Goal: Task Accomplishment & Management: Use online tool/utility

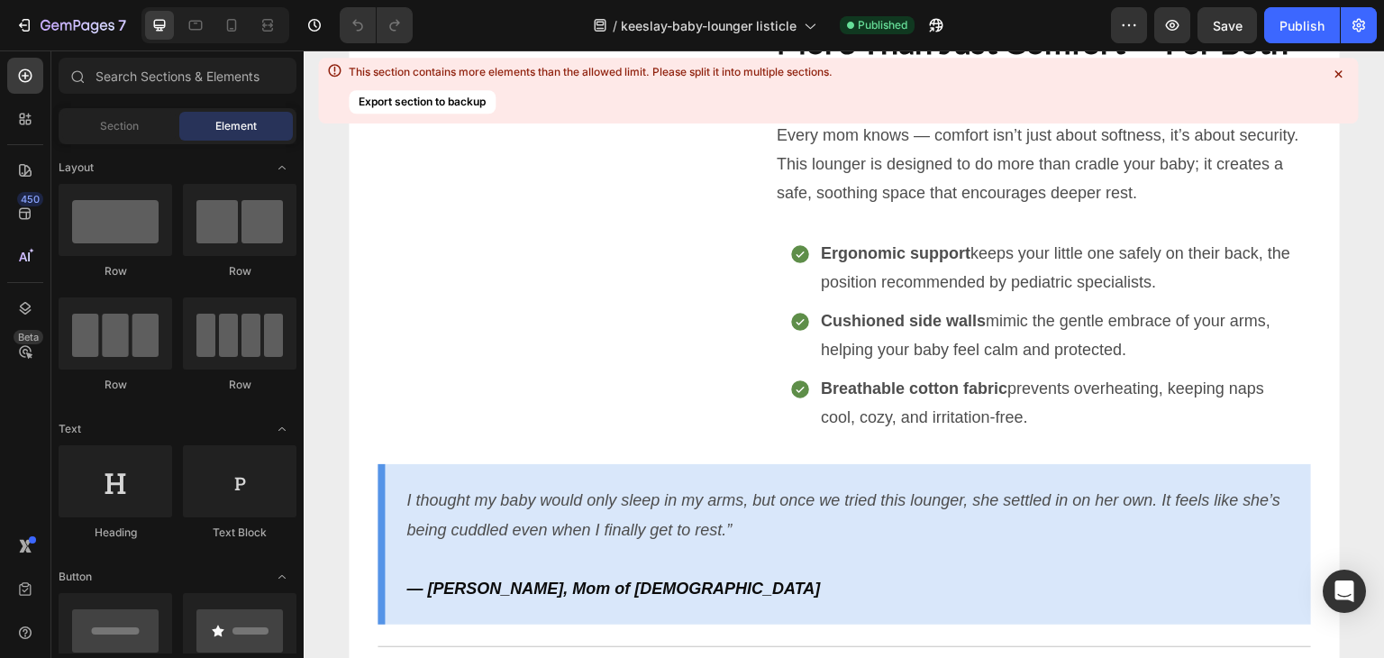
scroll to position [2043, 0]
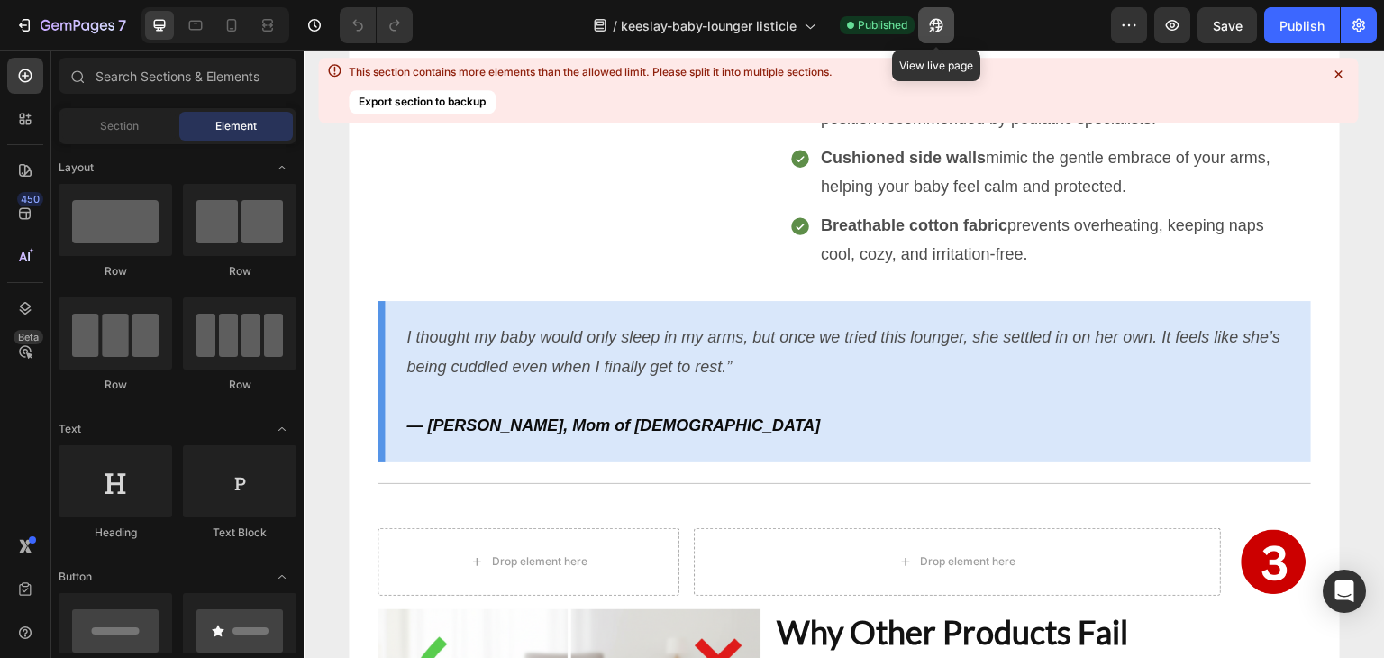
click at [940, 19] on icon "button" at bounding box center [936, 25] width 18 height 18
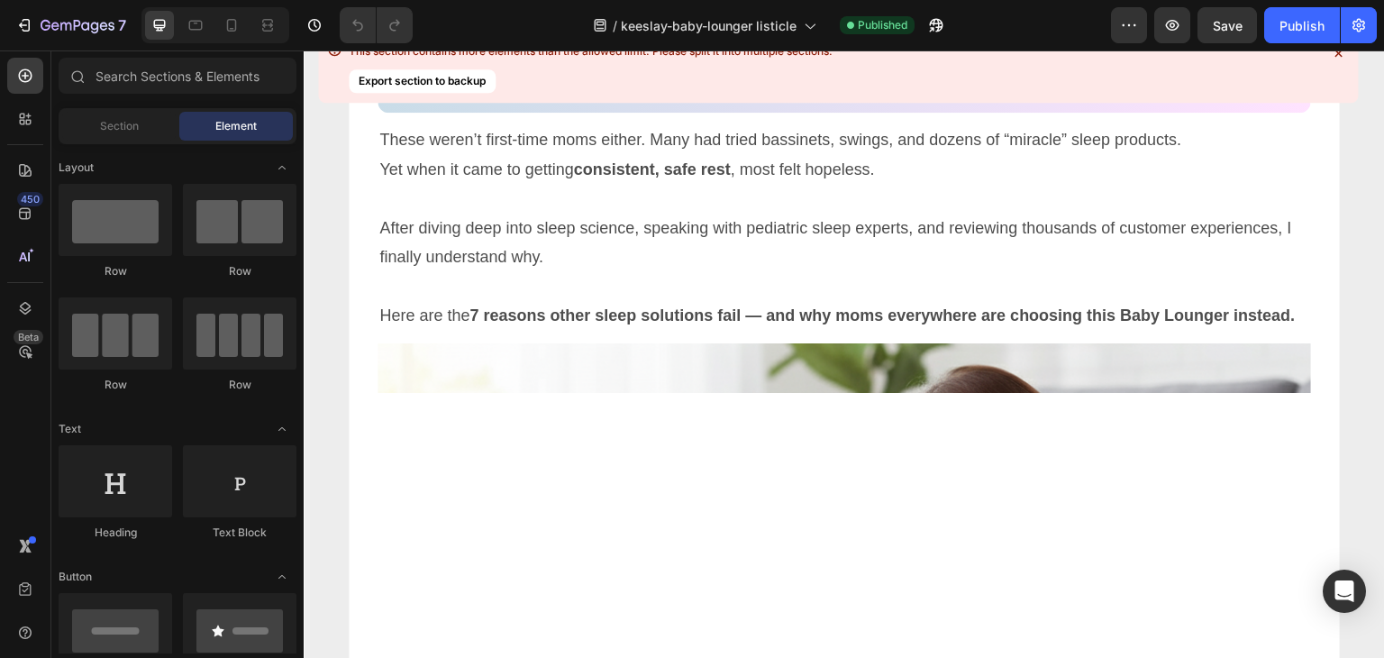
scroll to position [0, 0]
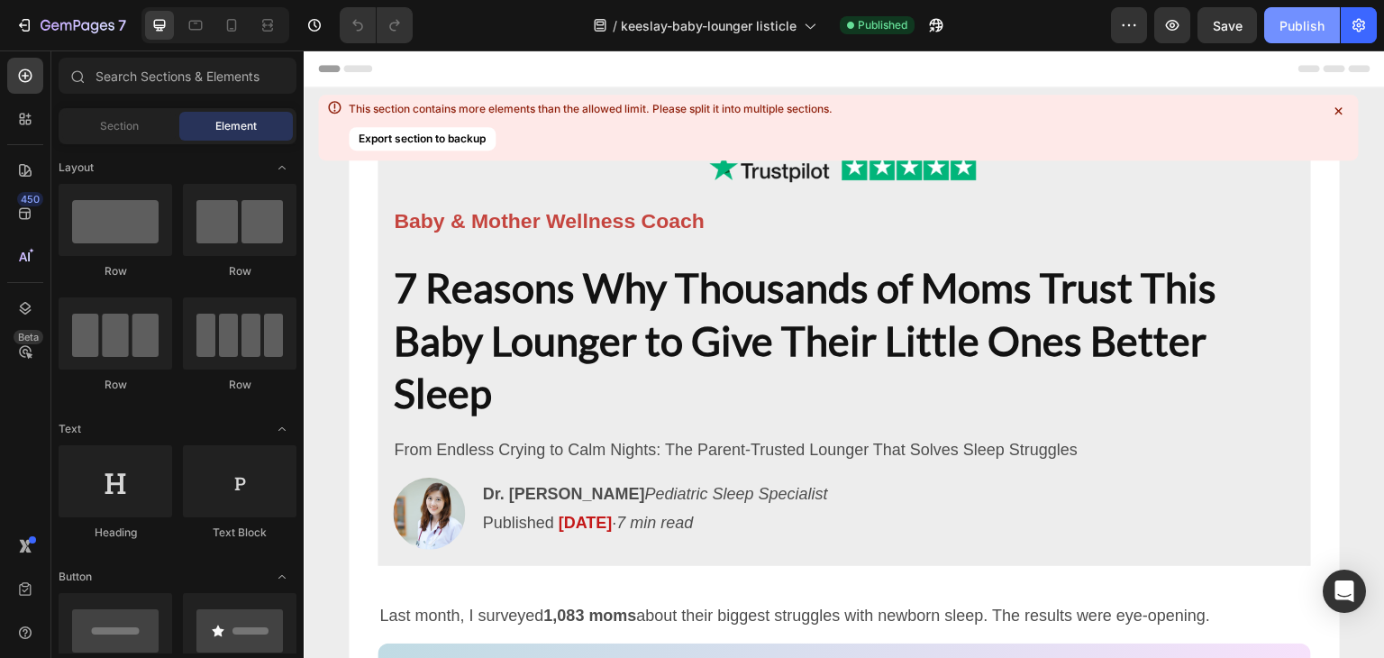
click at [1297, 23] on div "Publish" at bounding box center [1301, 25] width 45 height 19
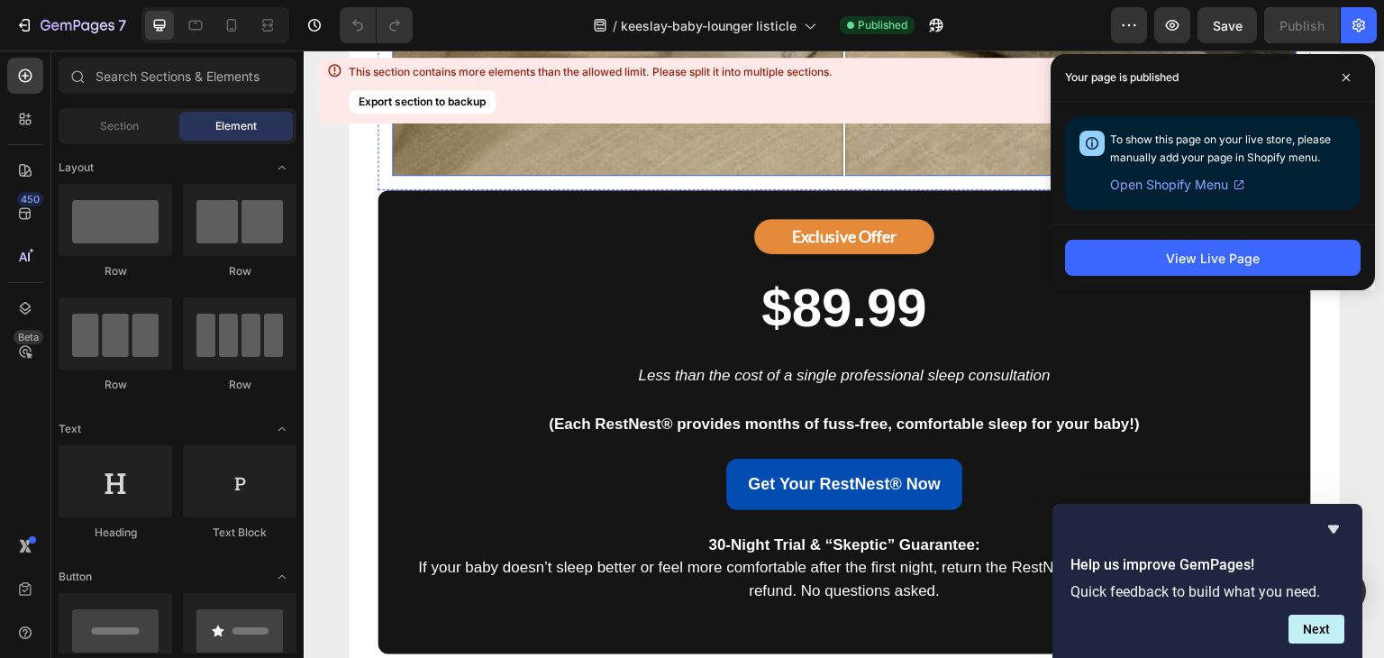
scroll to position [8540, 0]
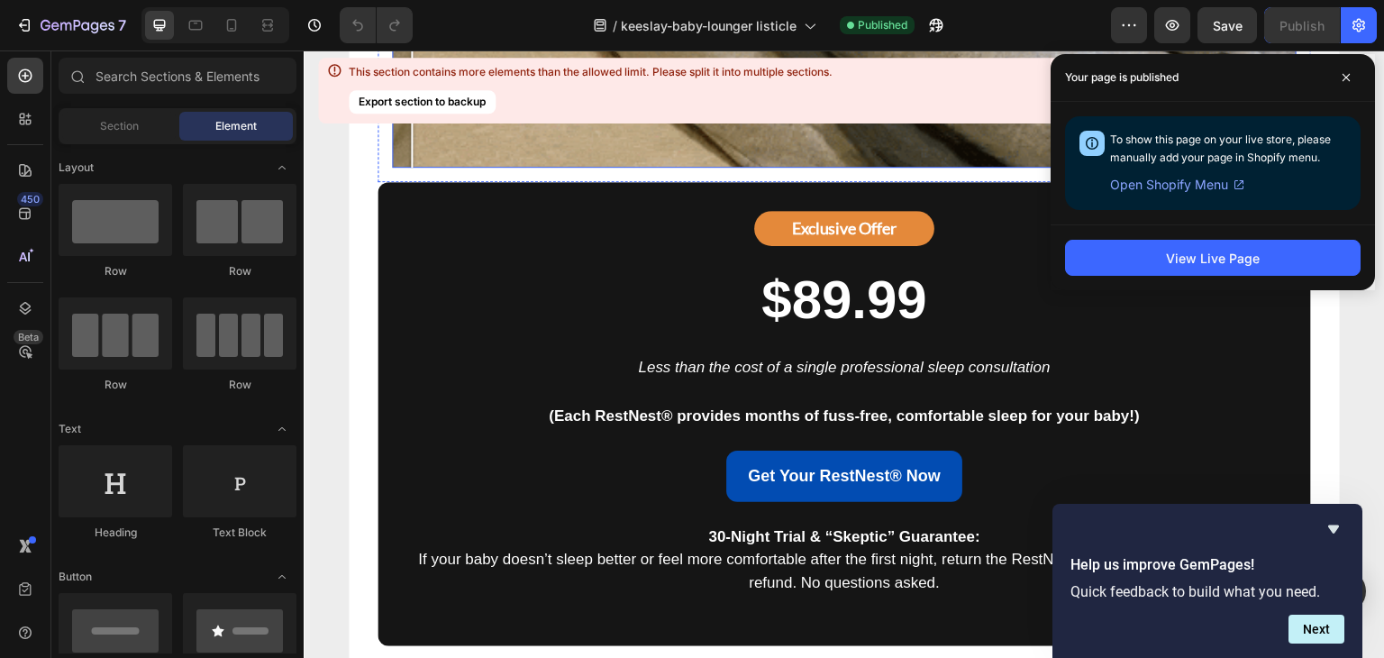
drag, startPoint x: 836, startPoint y: 338, endPoint x: 386, endPoint y: 327, distance: 450.5
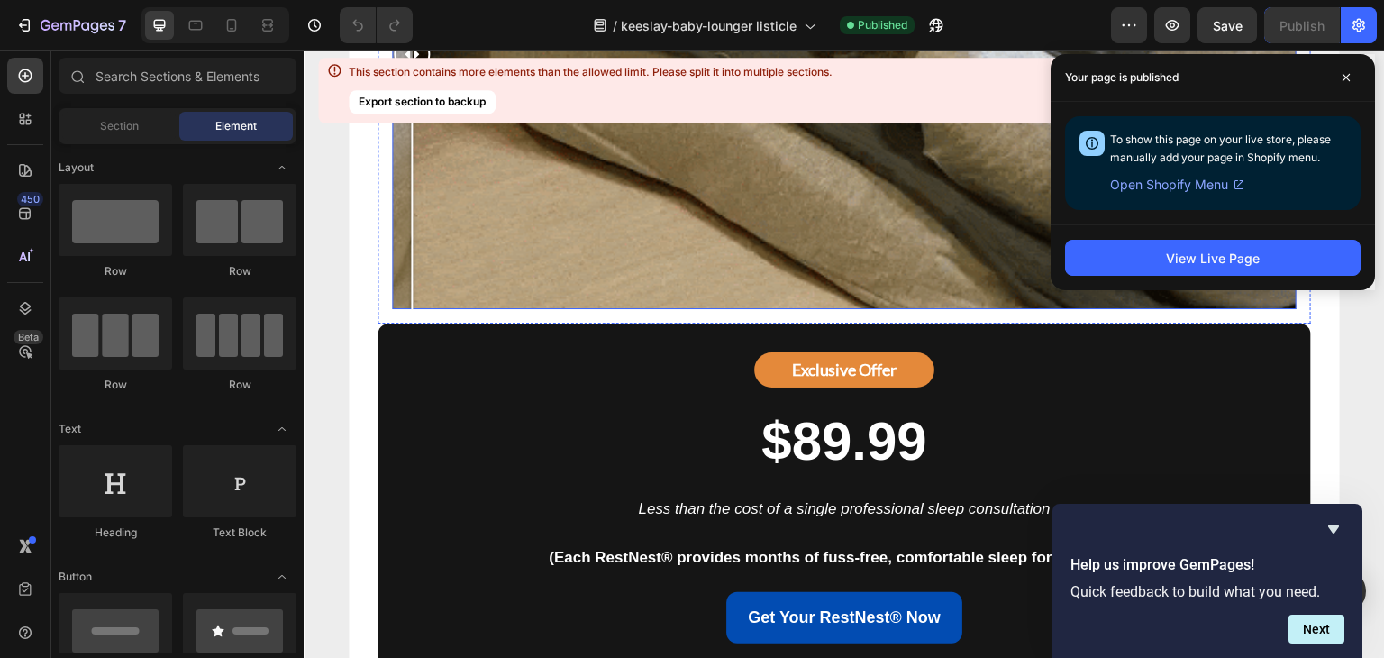
scroll to position [8397, 0]
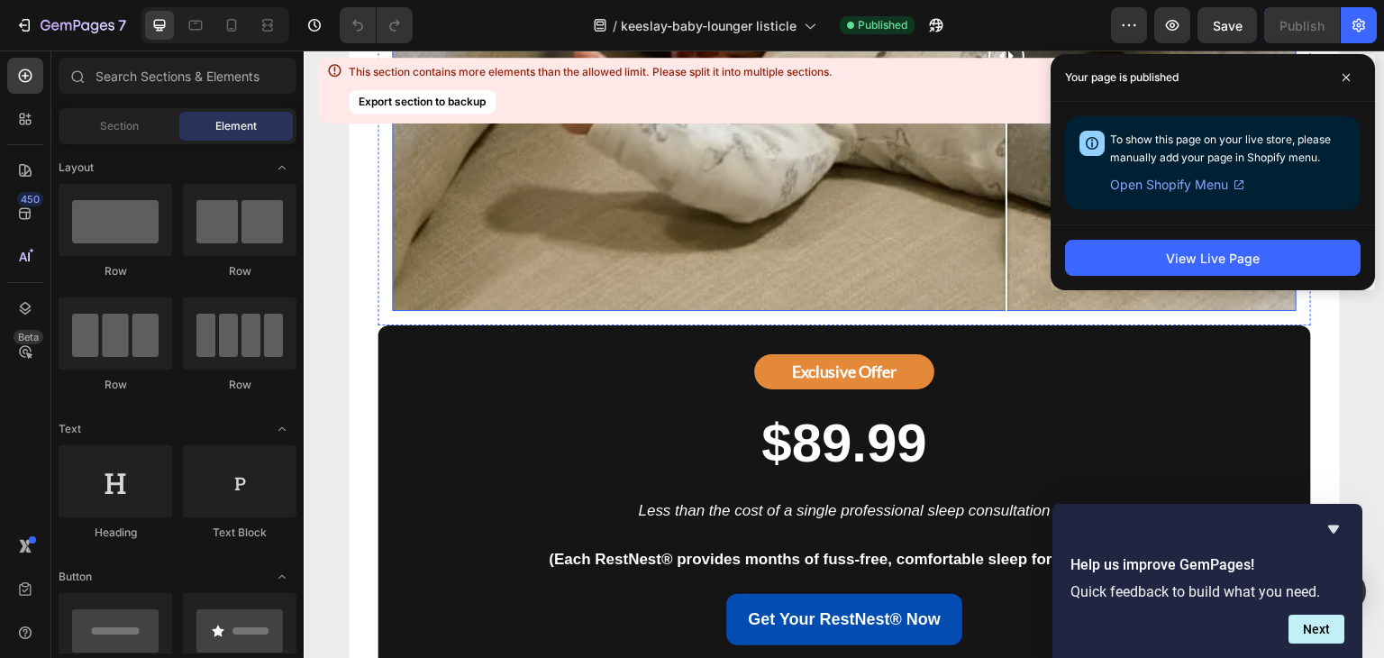
drag, startPoint x: 408, startPoint y: 489, endPoint x: 1008, endPoint y: 422, distance: 603.6
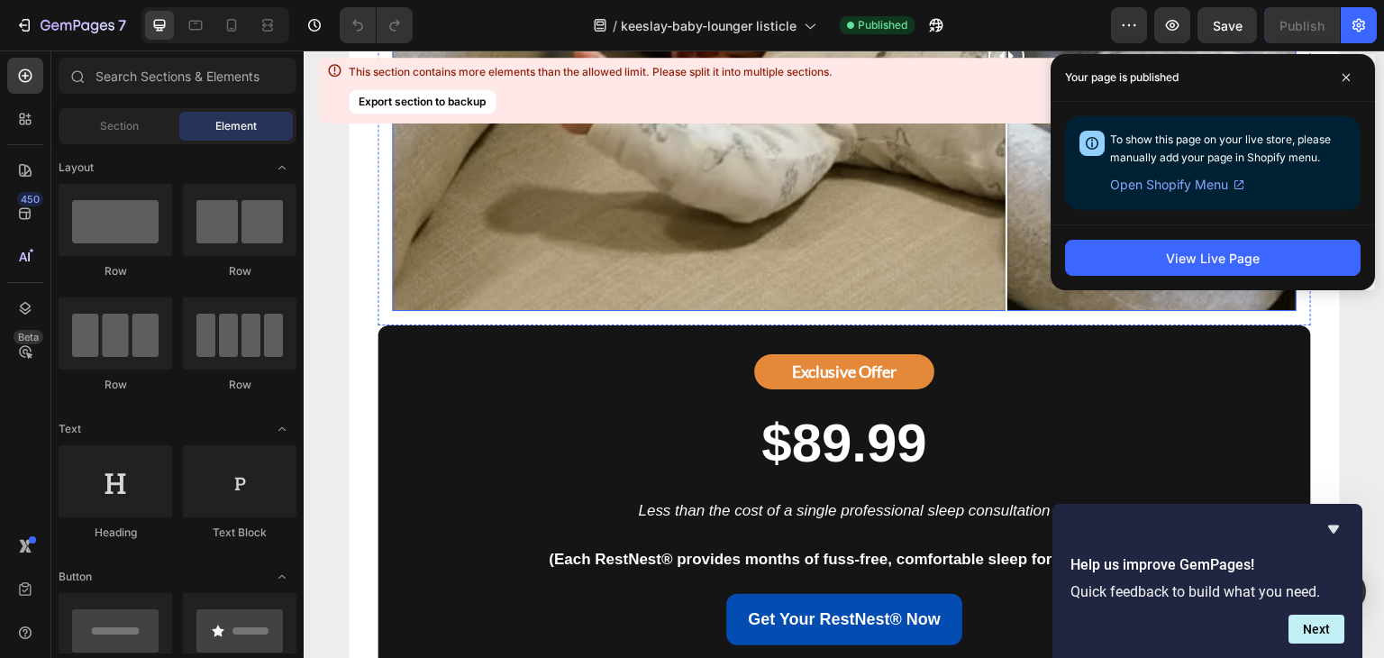
click at [1008, 311] on div at bounding box center [1006, 56] width 36 height 509
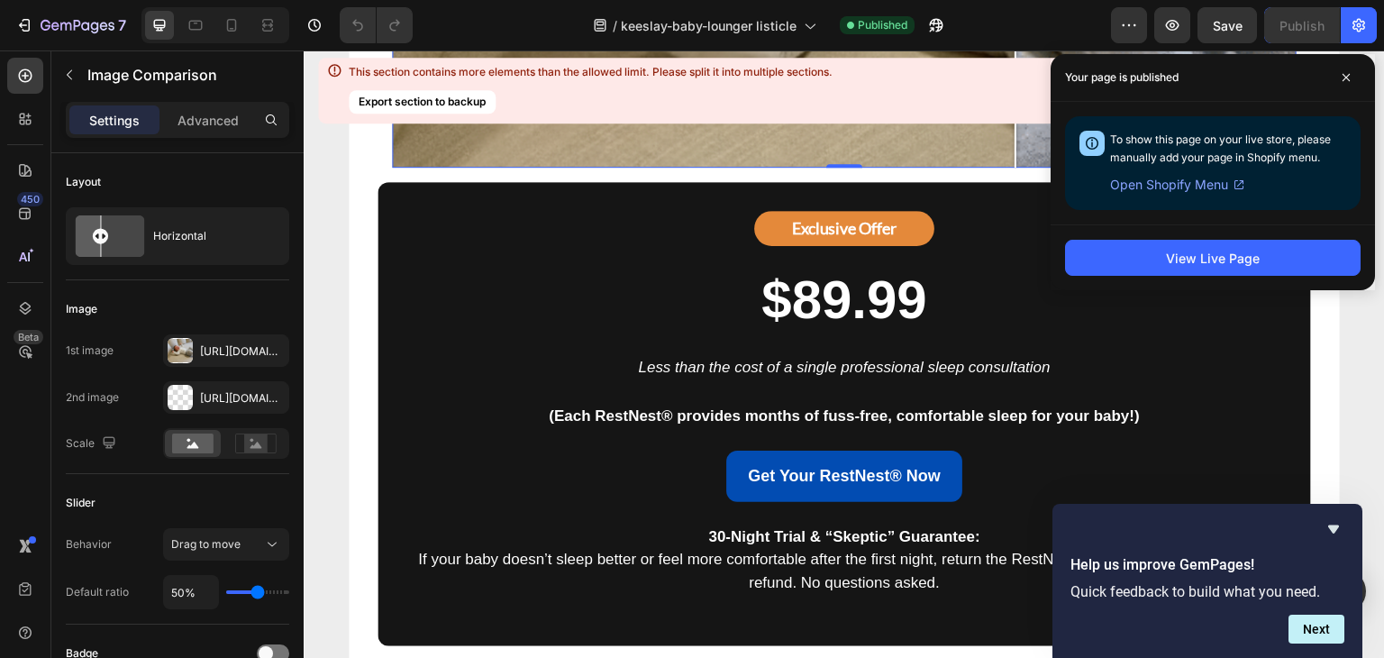
scroll to position [8541, 0]
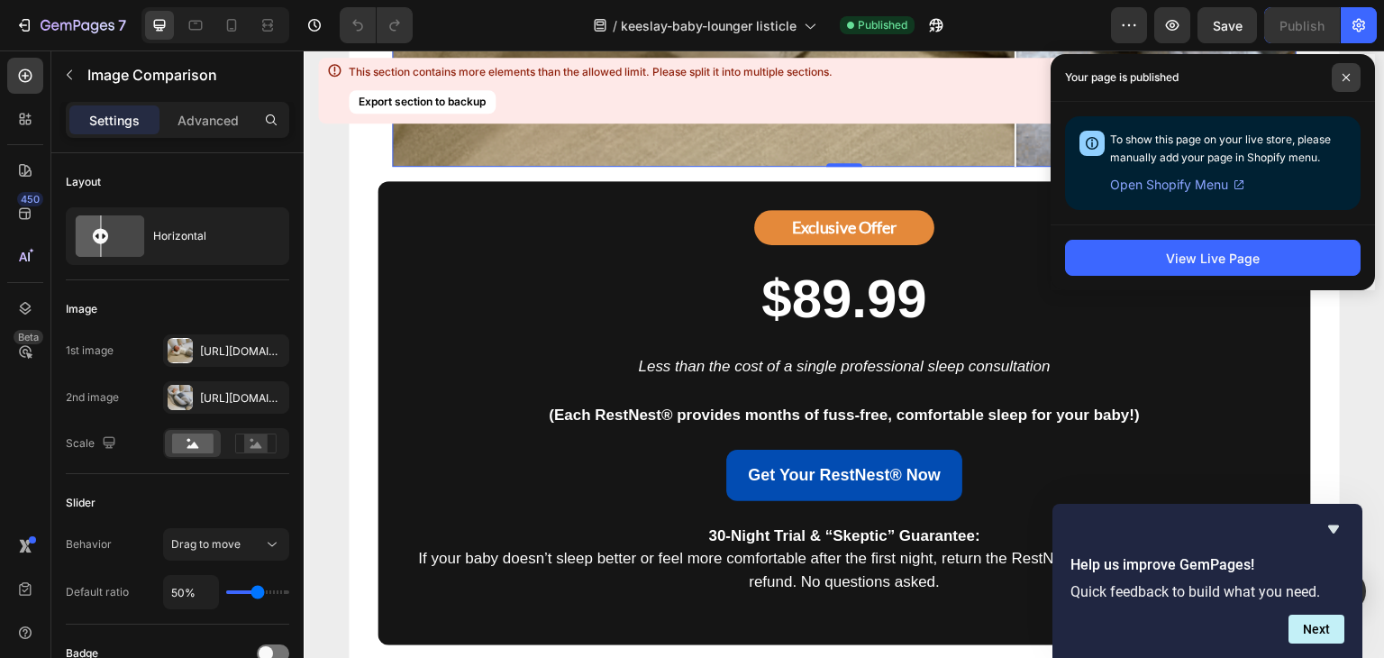
click at [1348, 77] on icon at bounding box center [1345, 77] width 9 height 9
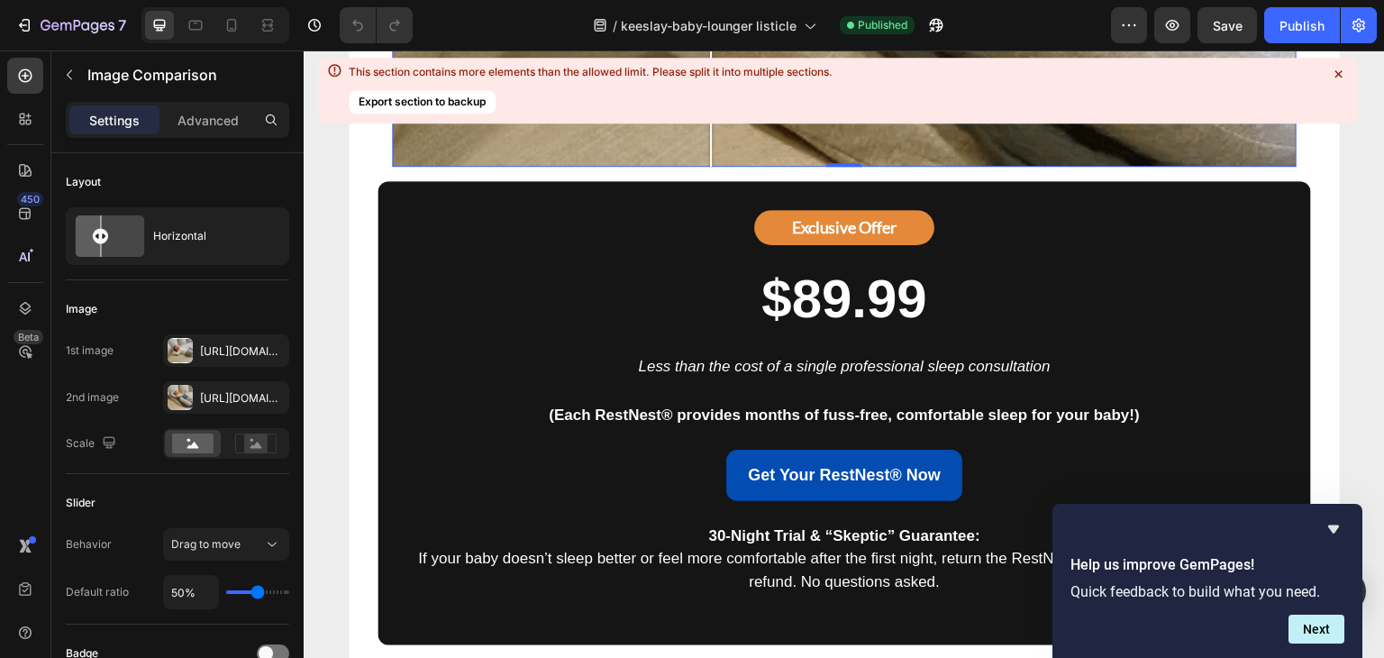
drag, startPoint x: 1019, startPoint y: 331, endPoint x: 600, endPoint y: 322, distance: 418.9
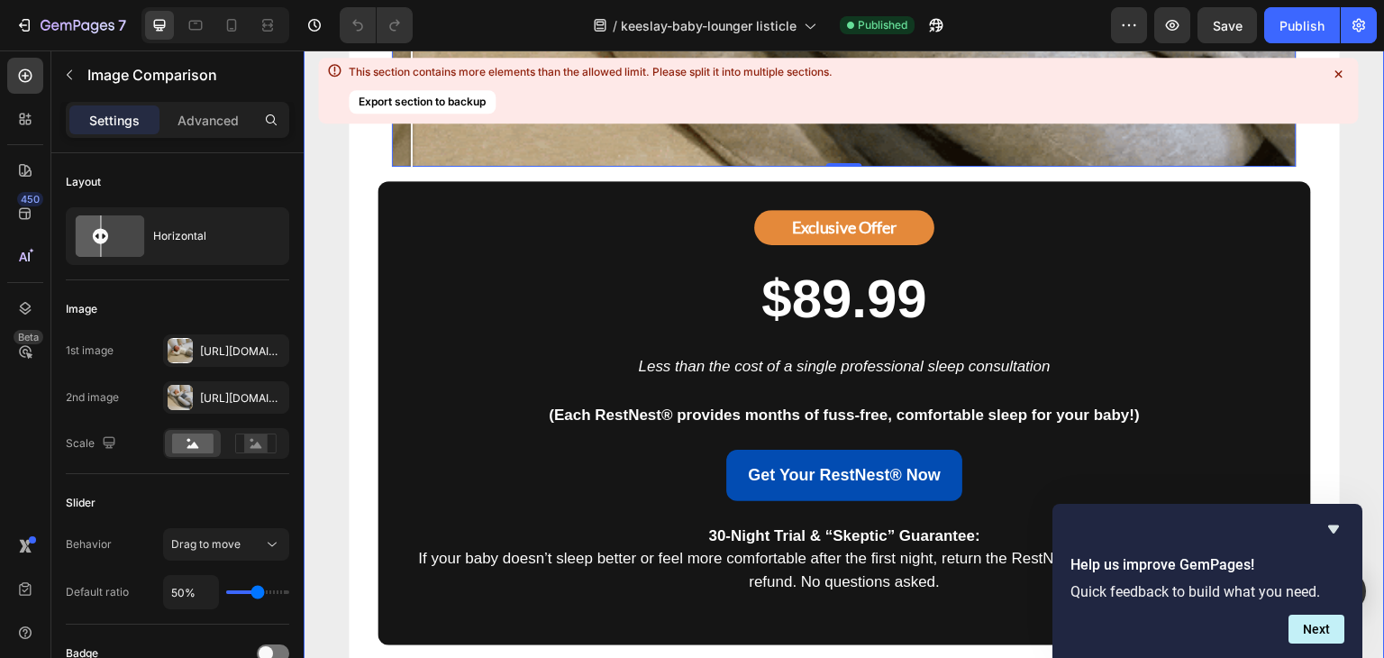
drag, startPoint x: 606, startPoint y: 332, endPoint x: 315, endPoint y: 314, distance: 291.5
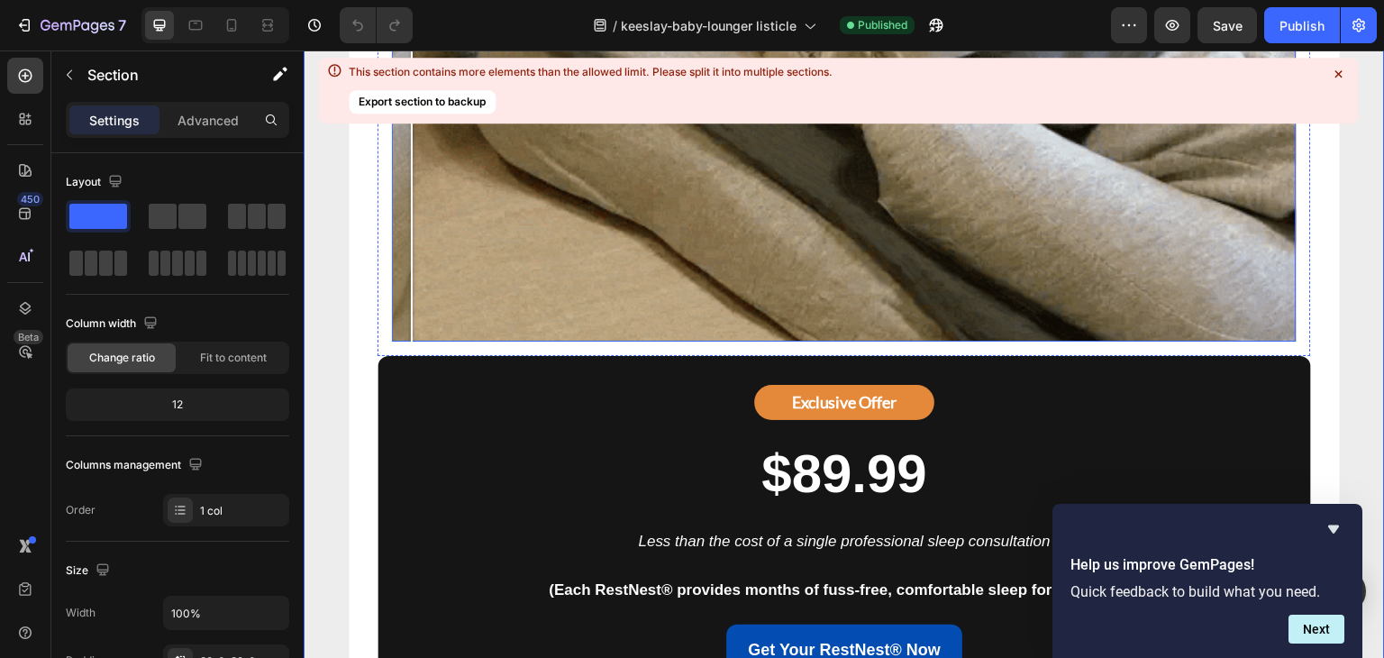
scroll to position [8445, 0]
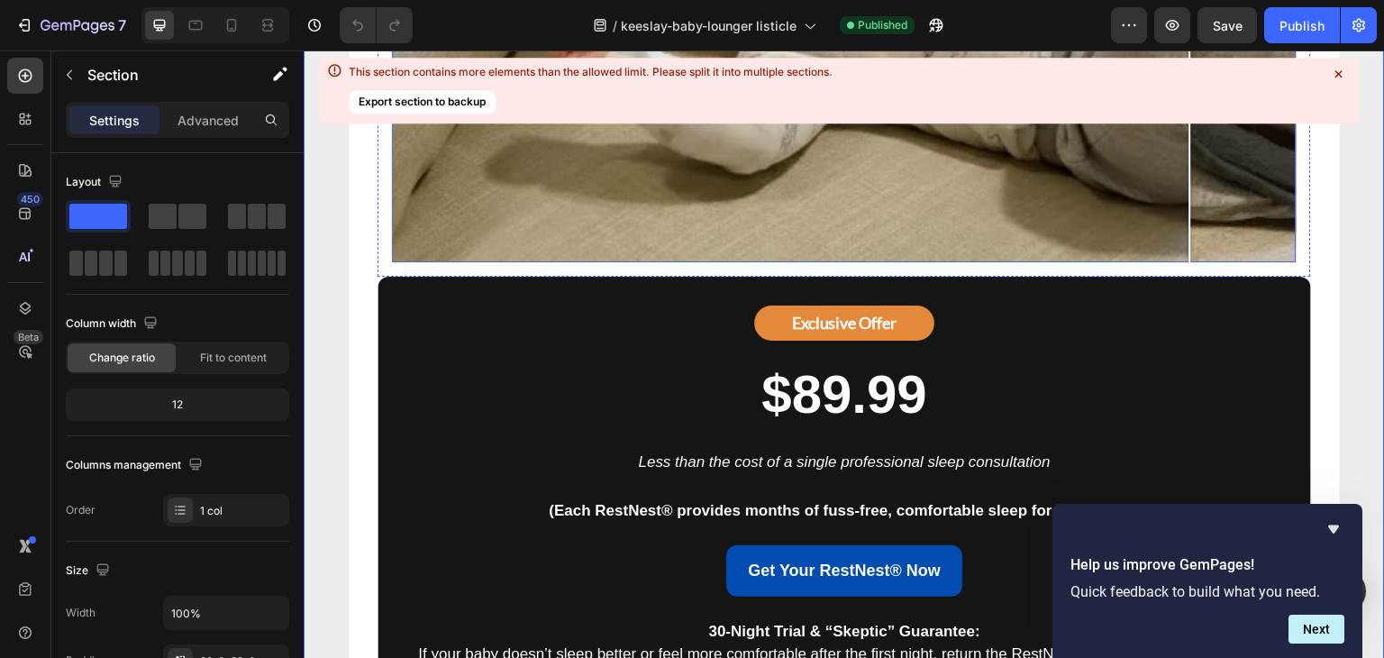
drag, startPoint x: 416, startPoint y: 437, endPoint x: 1216, endPoint y: 281, distance: 814.9
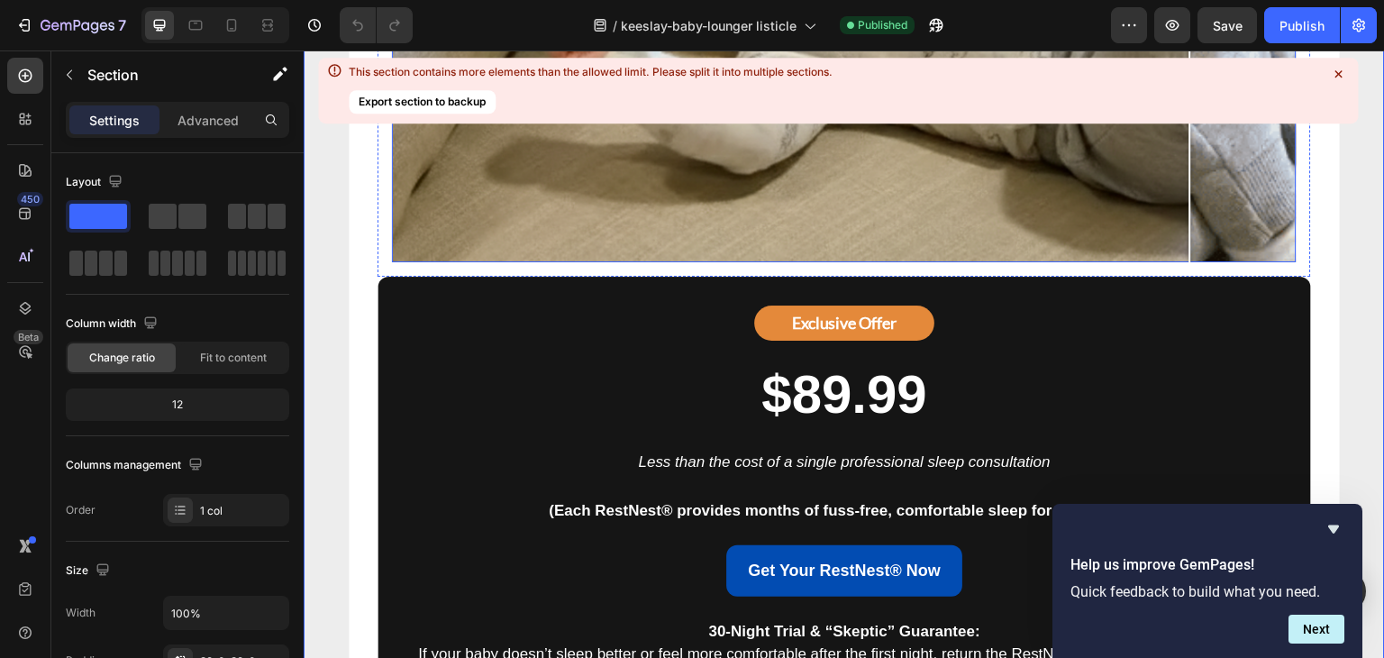
click at [1208, 262] on div at bounding box center [1190, 7] width 36 height 509
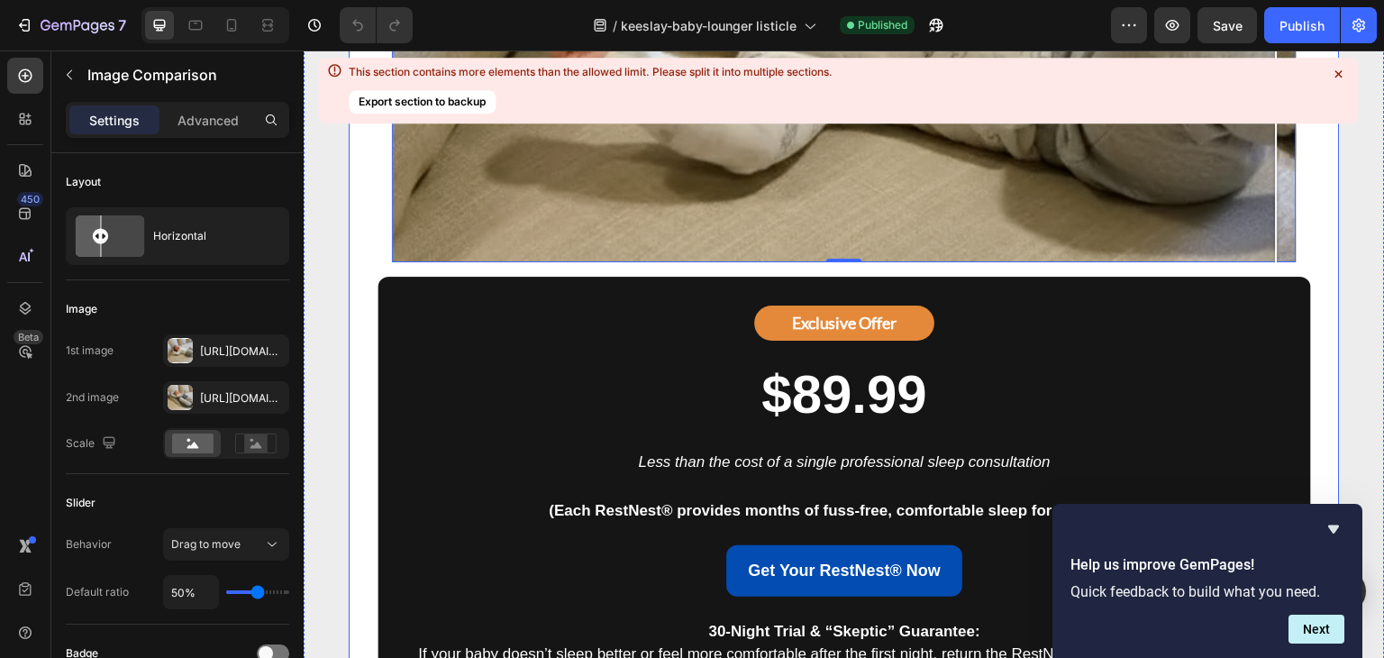
drag, startPoint x: 1217, startPoint y: 425, endPoint x: 1311, endPoint y: 396, distance: 98.9
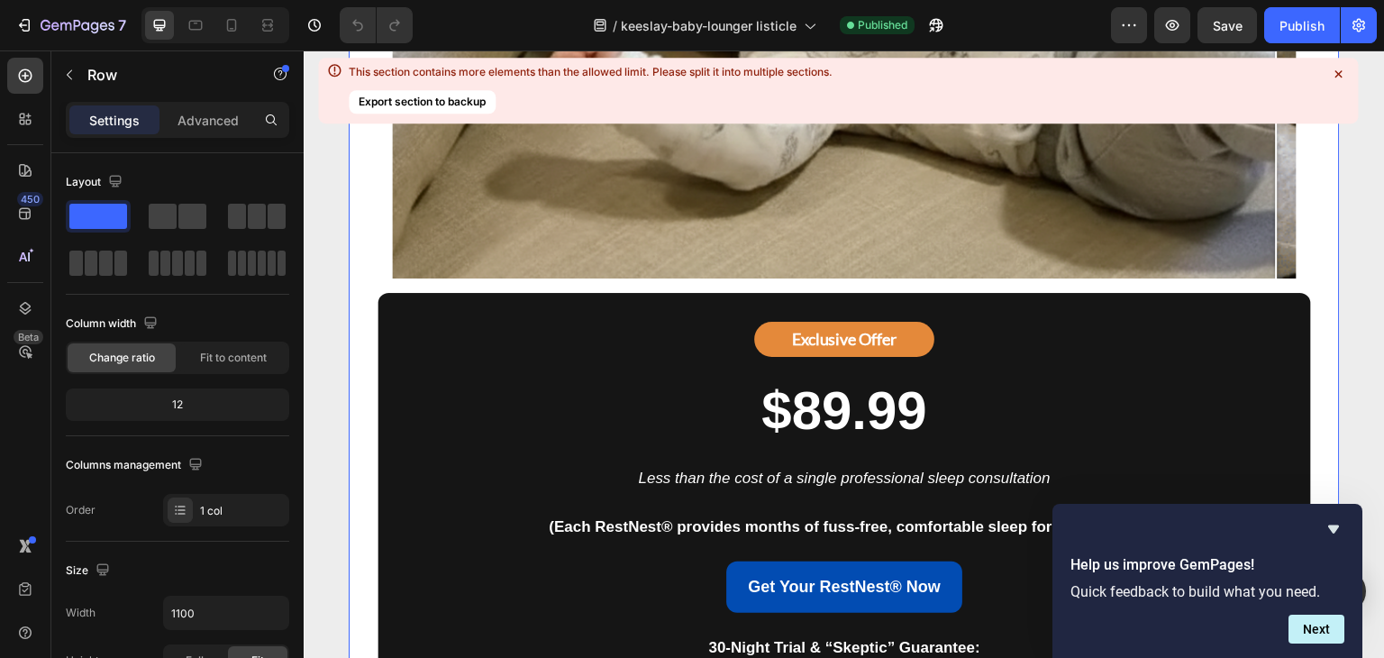
scroll to position [8453, 0]
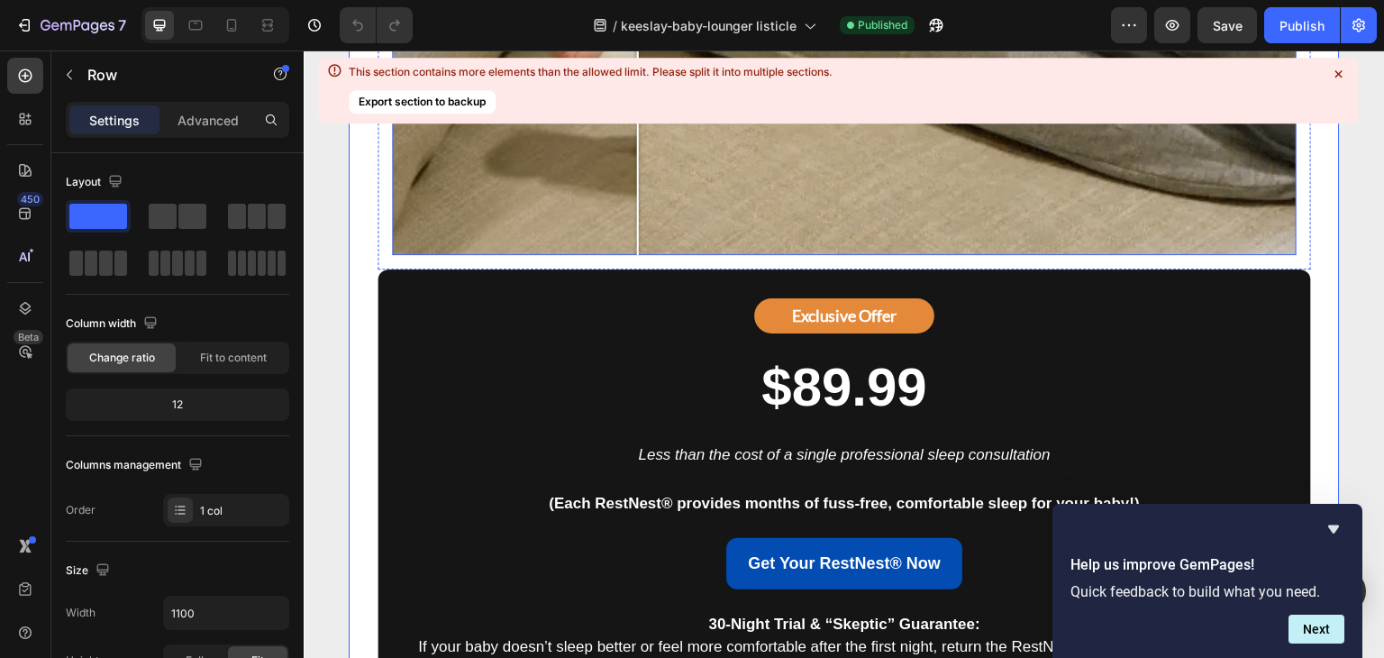
drag, startPoint x: 1279, startPoint y: 424, endPoint x: 598, endPoint y: 516, distance: 687.1
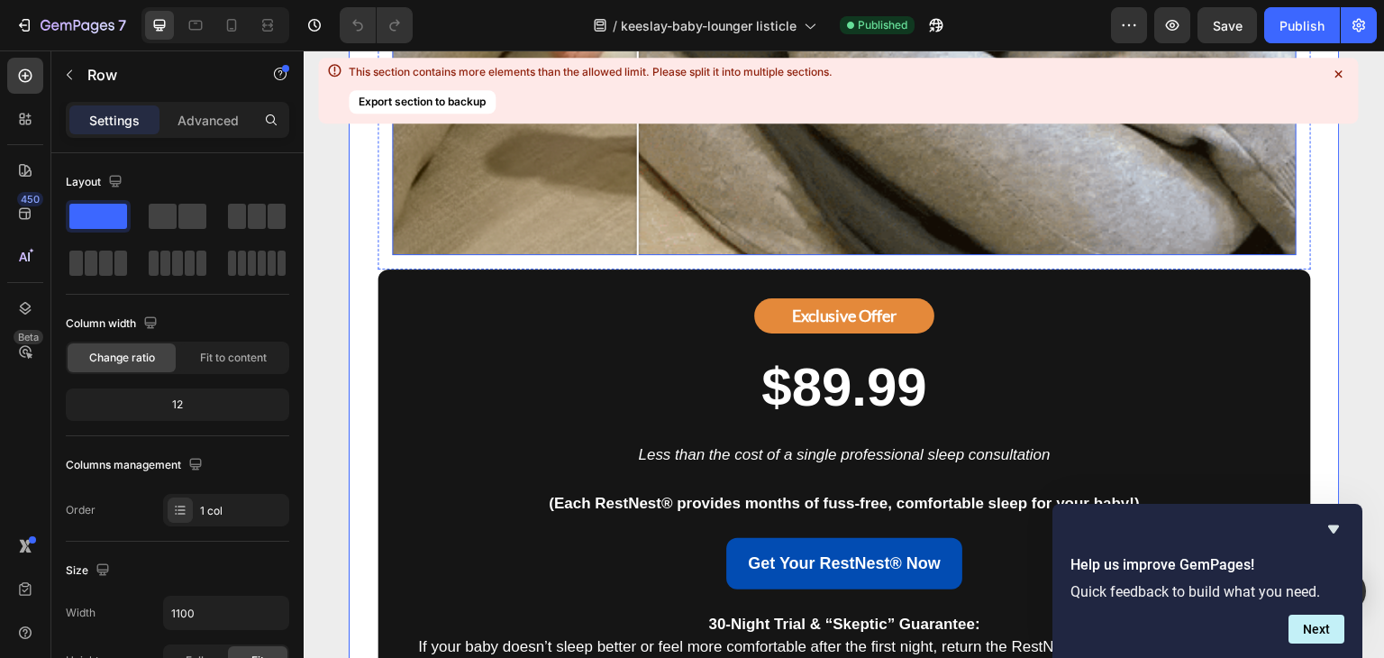
click at [620, 255] on div at bounding box center [638, 0] width 36 height 509
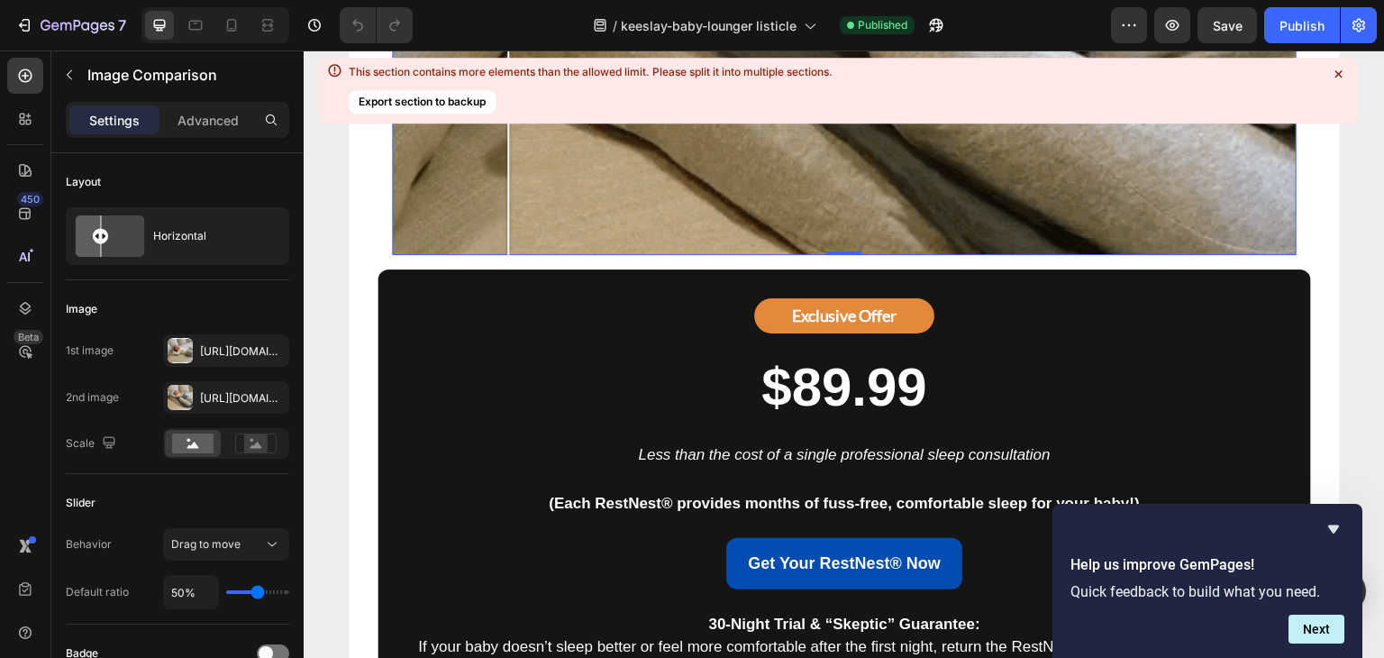
drag, startPoint x: 598, startPoint y: 516, endPoint x: 501, endPoint y: 697, distance: 205.5
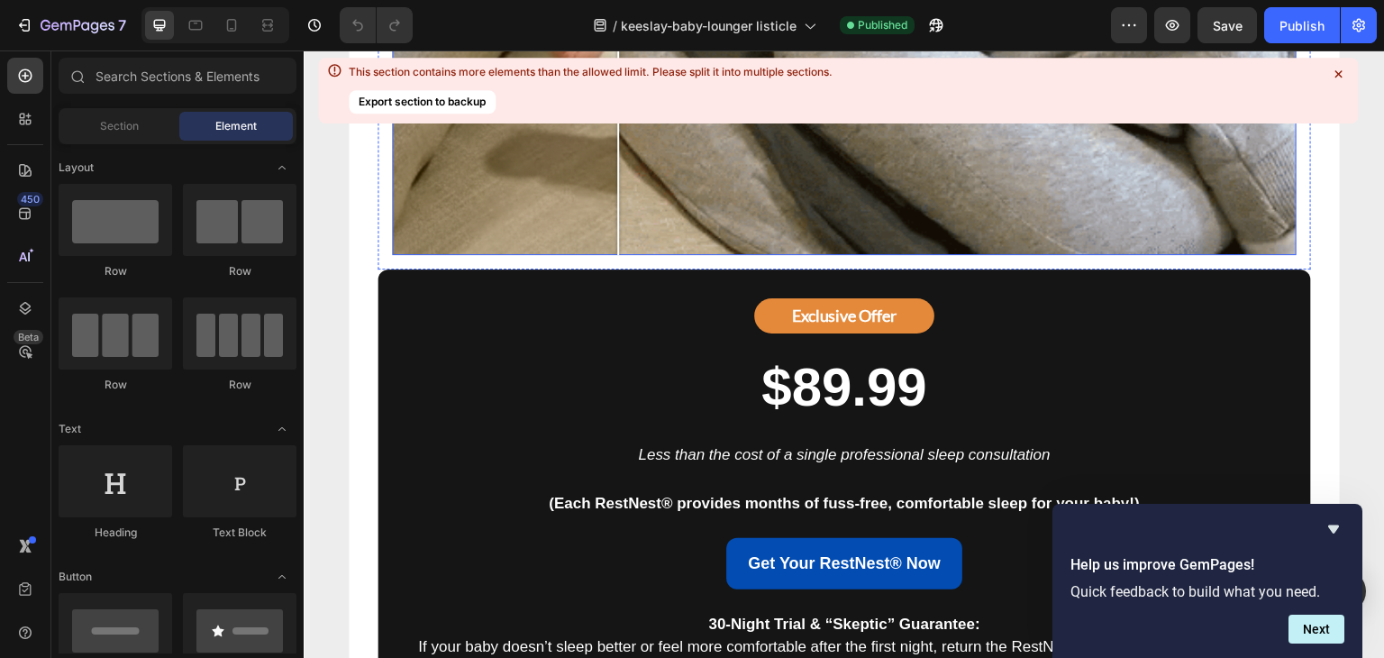
drag, startPoint x: 491, startPoint y: 430, endPoint x: 822, endPoint y: 430, distance: 331.5
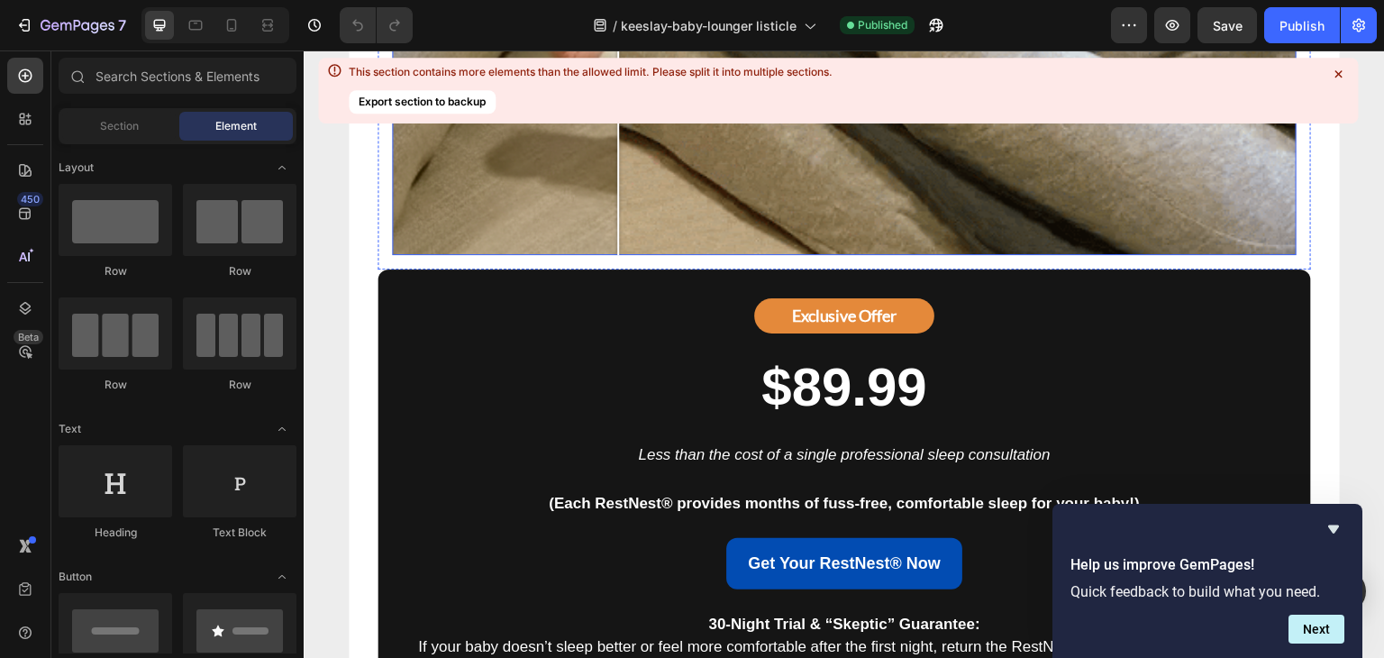
click at [636, 18] on div at bounding box center [618, 0] width 36 height 36
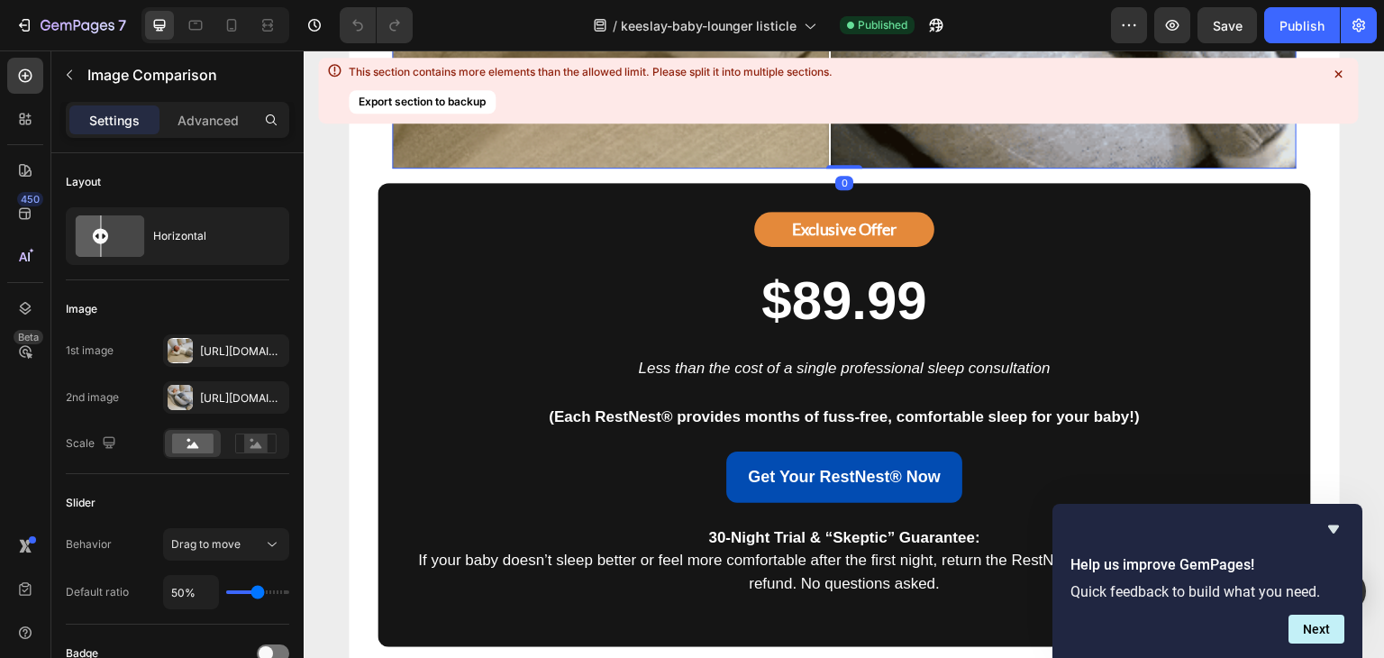
scroll to position [8522, 0]
